Goal: Book appointment/travel/reservation

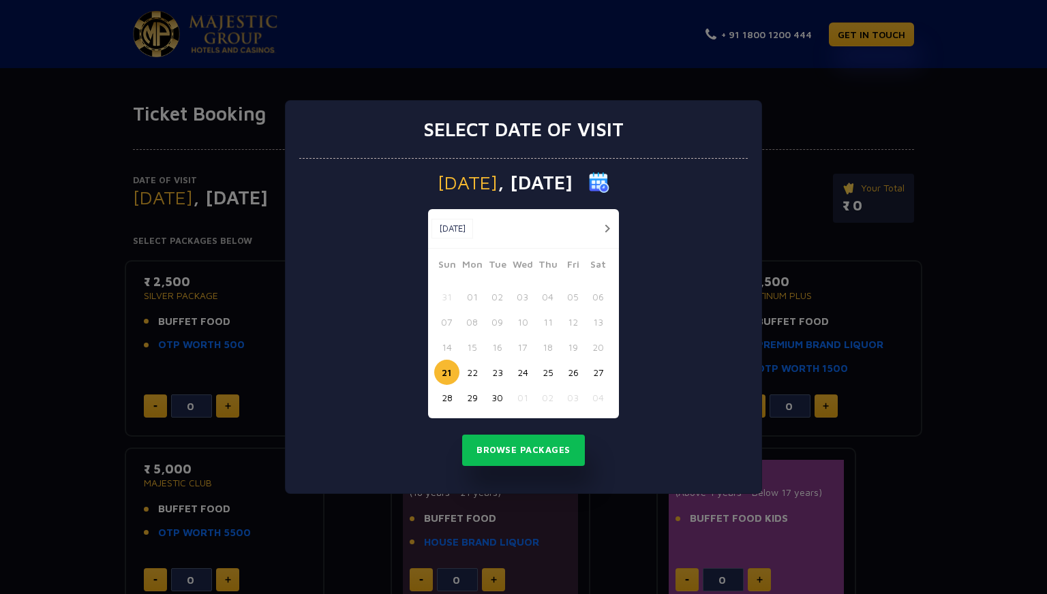
click at [447, 399] on button "28" at bounding box center [446, 397] width 25 height 25
click at [510, 446] on button "Browse Packages" at bounding box center [523, 450] width 123 height 31
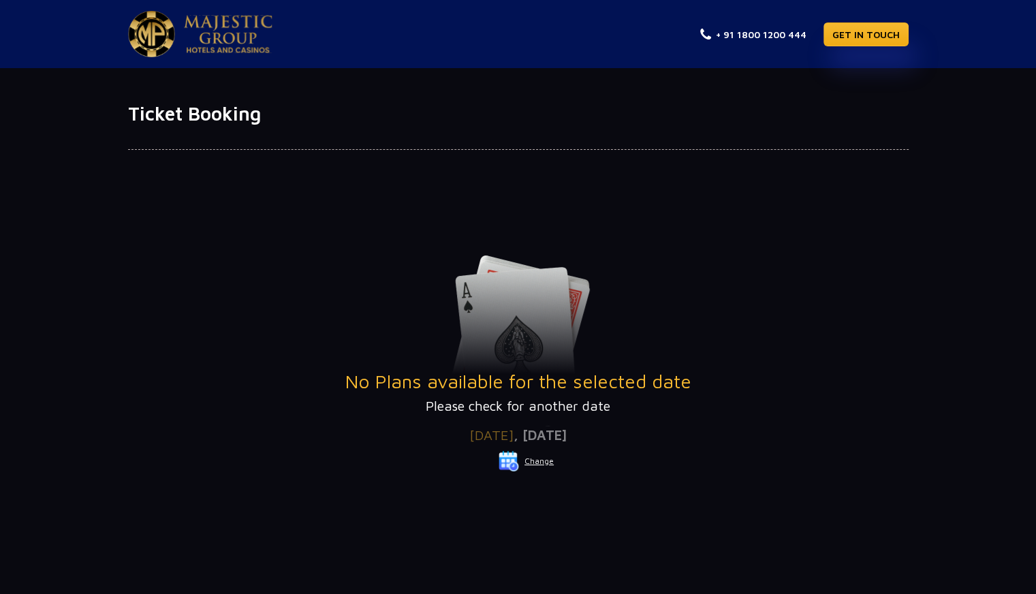
click at [539, 457] on button "Change" at bounding box center [526, 461] width 57 height 22
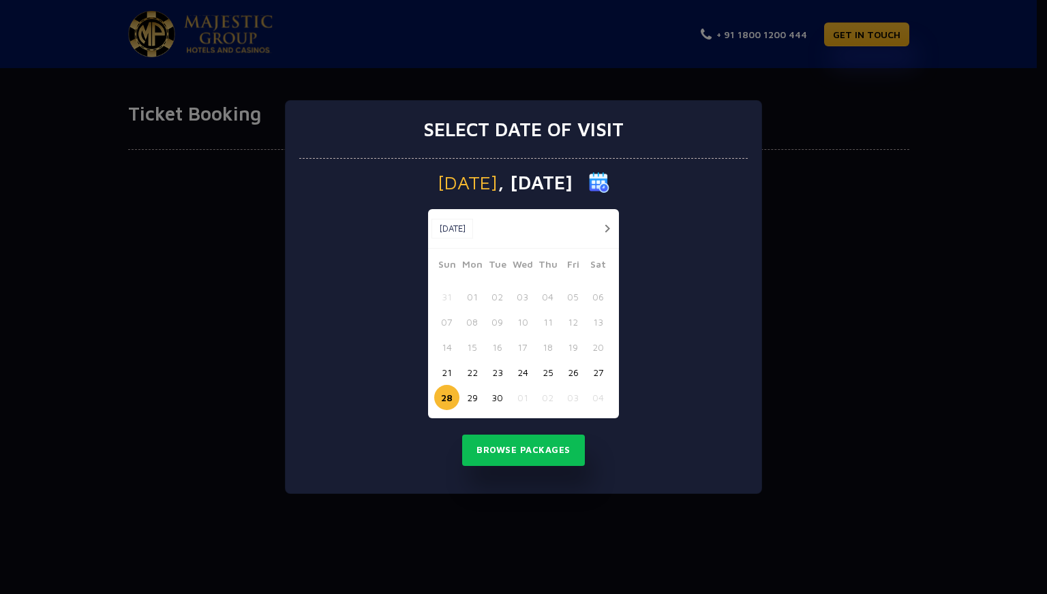
click at [585, 375] on button "26" at bounding box center [572, 372] width 25 height 25
click at [536, 445] on button "Browse Packages" at bounding box center [523, 450] width 123 height 31
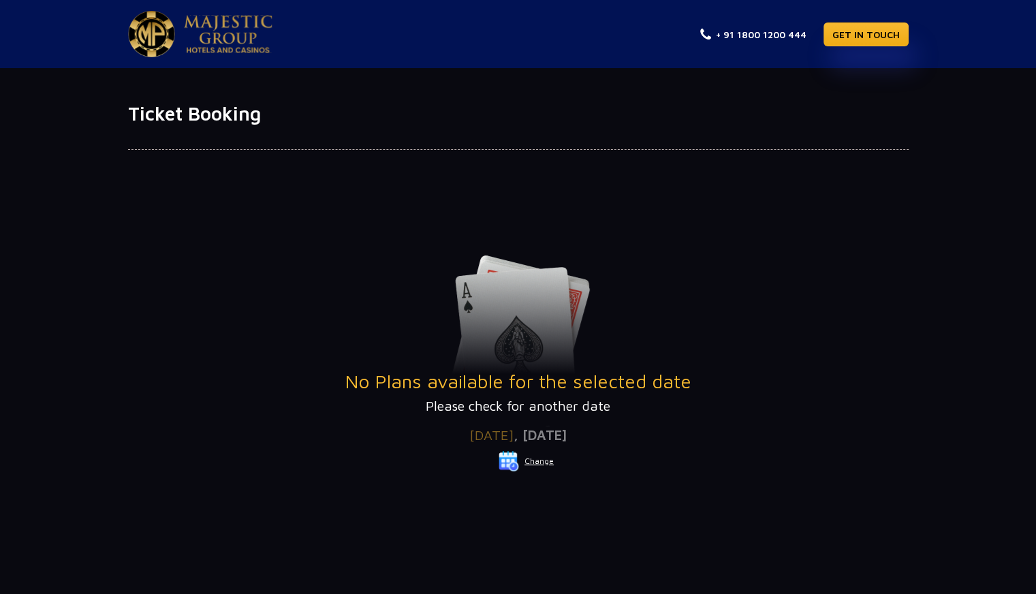
click at [532, 467] on button "Change" at bounding box center [526, 461] width 57 height 22
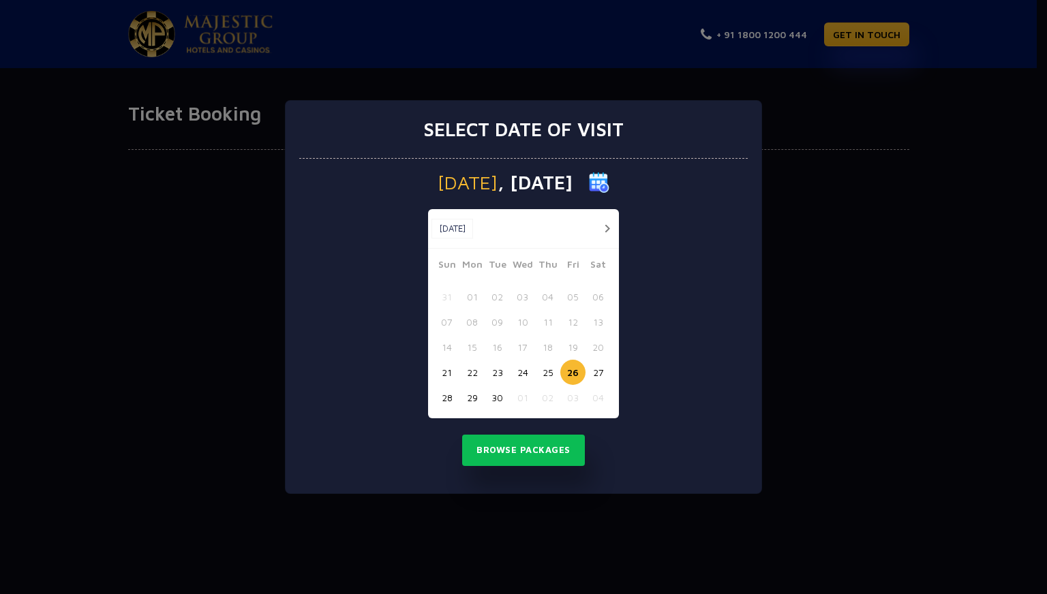
click at [465, 369] on button "22" at bounding box center [471, 372] width 25 height 25
click at [489, 422] on div "[DATE] [DATE] [DATE] Sun Mon Tue Wed Thu Fri Sat 31 01 02 03 04 05 06 07 08 09 …" at bounding box center [523, 326] width 448 height 335
click at [498, 450] on button "Browse Packages" at bounding box center [523, 450] width 123 height 31
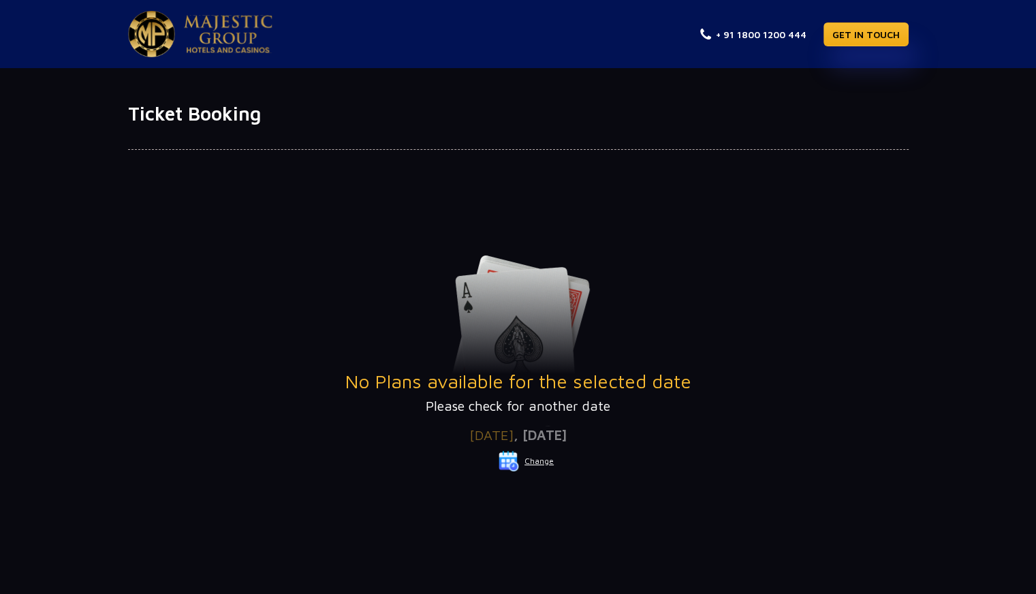
click at [534, 462] on button "Change" at bounding box center [526, 461] width 57 height 22
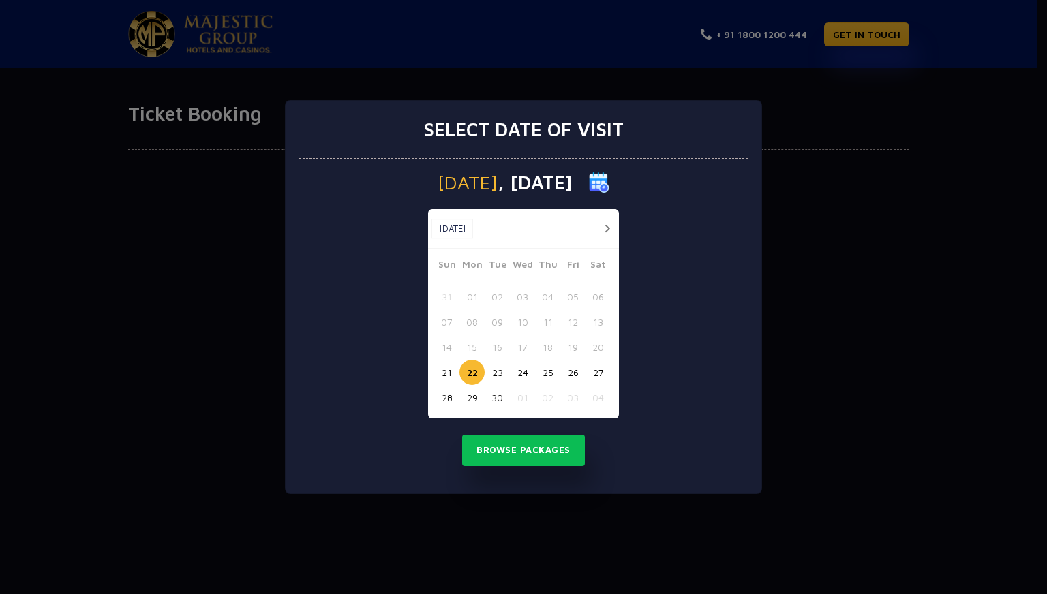
click at [501, 374] on button "23" at bounding box center [496, 372] width 25 height 25
click at [519, 447] on button "Browse Packages" at bounding box center [523, 450] width 123 height 31
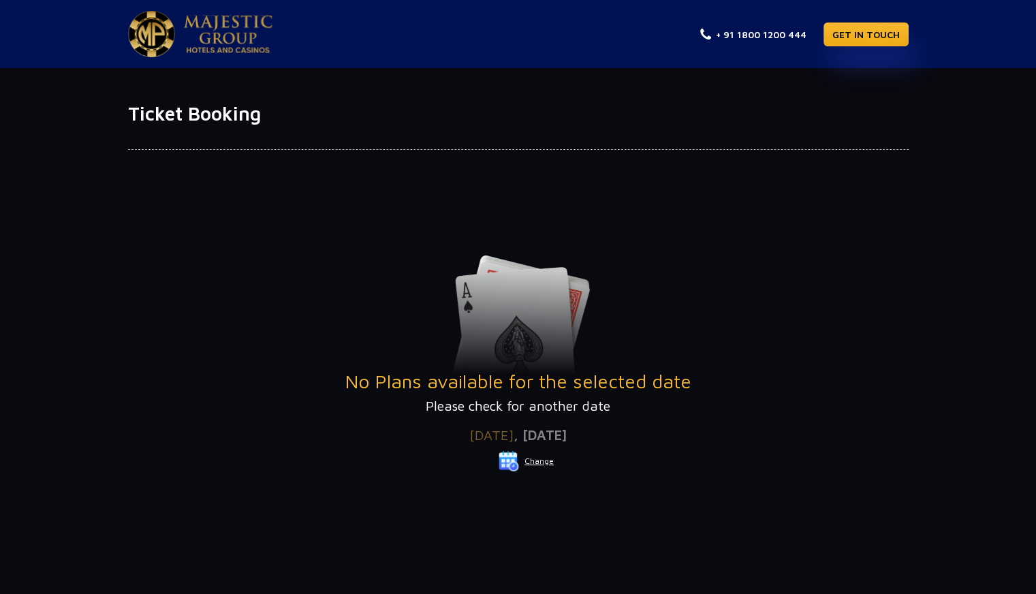
click at [532, 463] on button "Change" at bounding box center [526, 461] width 57 height 22
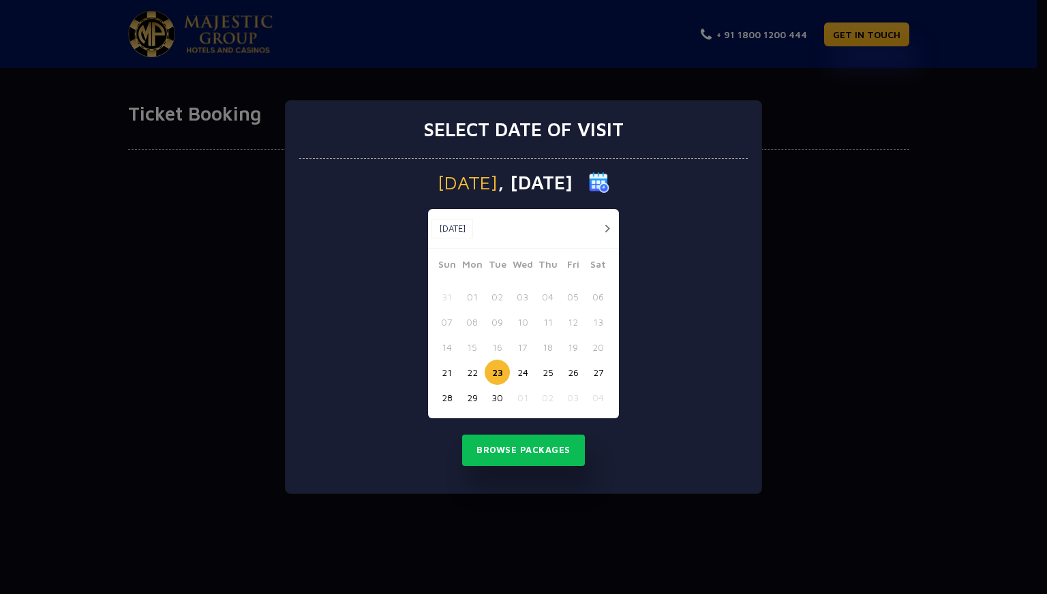
click at [440, 379] on button "21" at bounding box center [446, 372] width 25 height 25
click at [498, 444] on button "Browse Packages" at bounding box center [523, 450] width 123 height 31
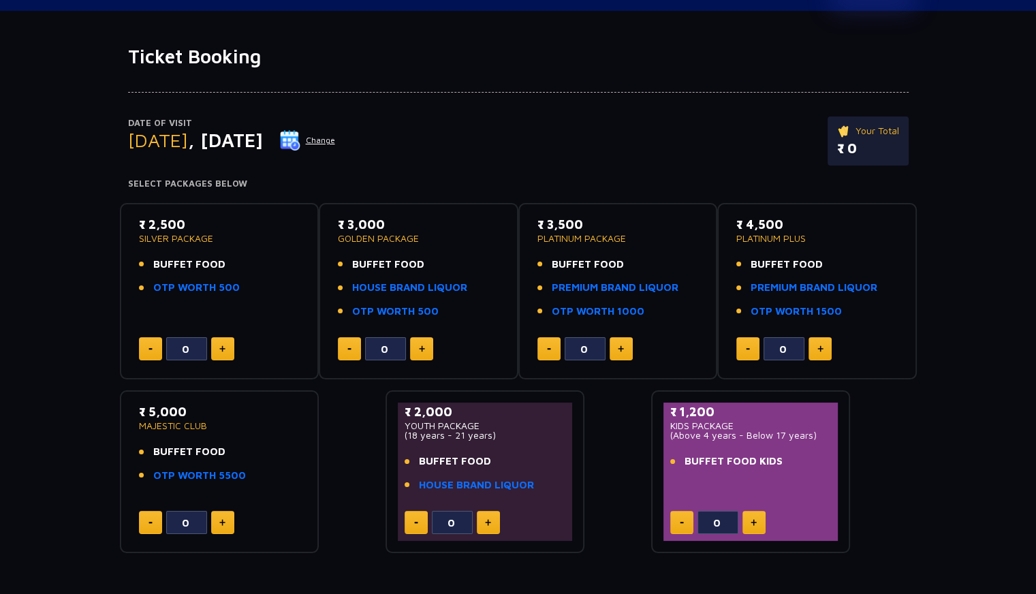
scroll to position [59, 0]
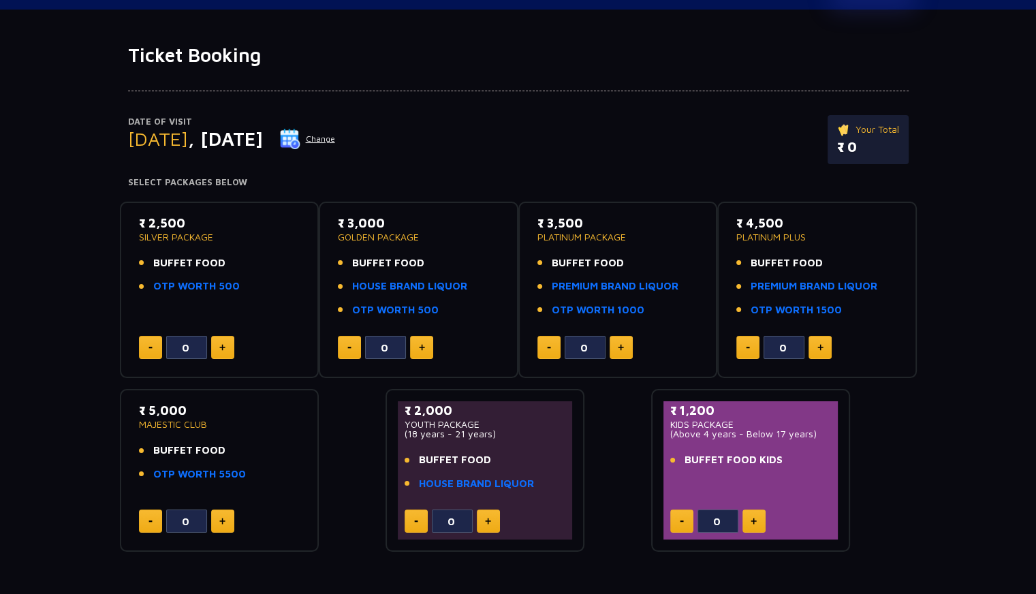
click at [245, 298] on div "₹ 2,500 SILVER PACKAGE BUFFET FOOD OTP WORTH 500" at bounding box center [219, 258] width 161 height 89
drag, startPoint x: 245, startPoint y: 298, endPoint x: 134, endPoint y: 212, distance: 140.9
click at [134, 212] on div "₹ 2,500 SILVER PACKAGE BUFFET FOOD OTP WORTH 500 0" at bounding box center [220, 290] width 200 height 177
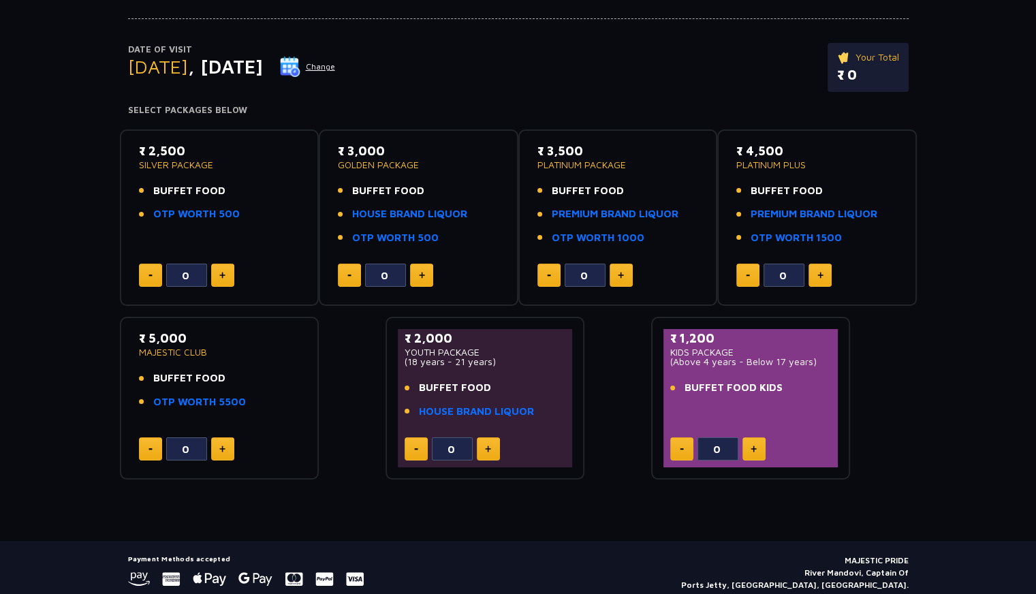
scroll to position [164, 0]
